Goal: Information Seeking & Learning: Learn about a topic

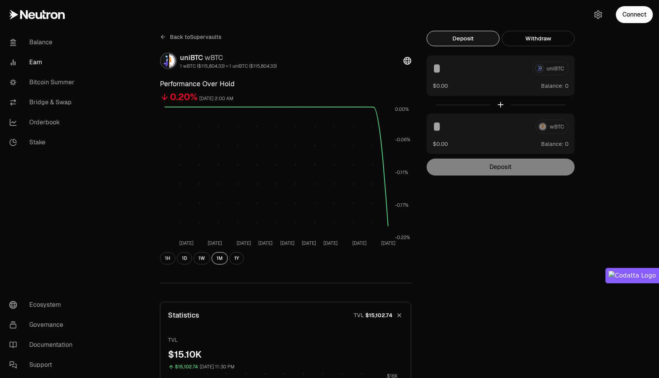
scroll to position [129, 0]
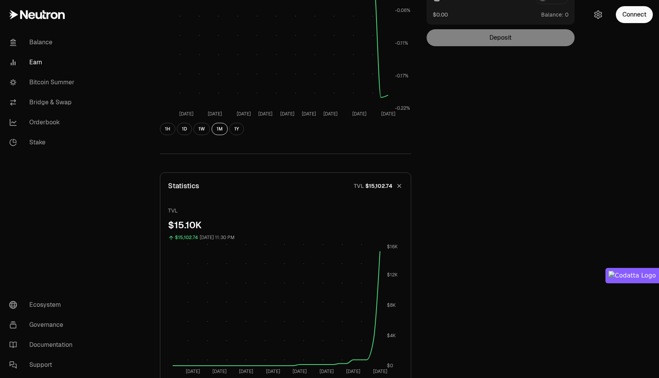
click at [33, 64] on link "Earn" at bounding box center [43, 62] width 80 height 20
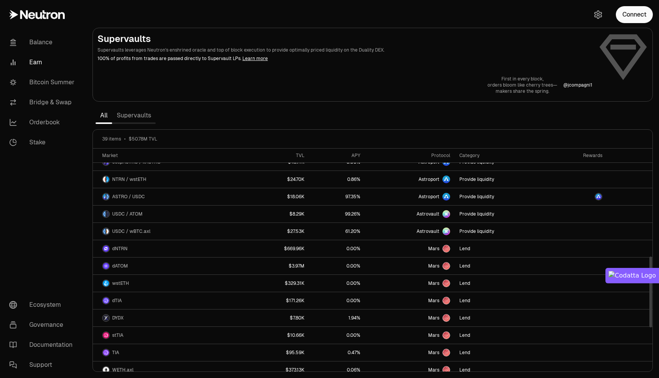
scroll to position [339, 0]
click at [138, 115] on link "Supervaults" at bounding box center [134, 115] width 44 height 15
